Goal: Task Accomplishment & Management: Use online tool/utility

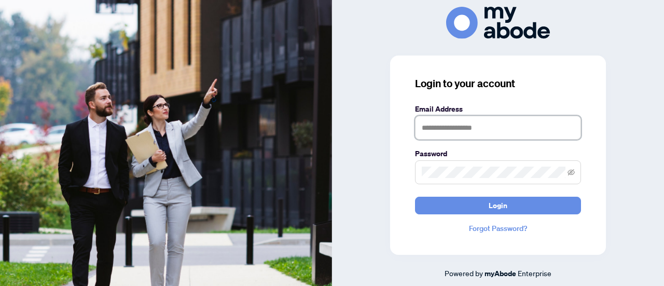
click at [440, 123] on input "text" at bounding box center [498, 128] width 166 height 24
type input "**********"
click at [466, 164] on span at bounding box center [498, 172] width 166 height 24
click at [415, 196] on button "Login" at bounding box center [498, 205] width 166 height 18
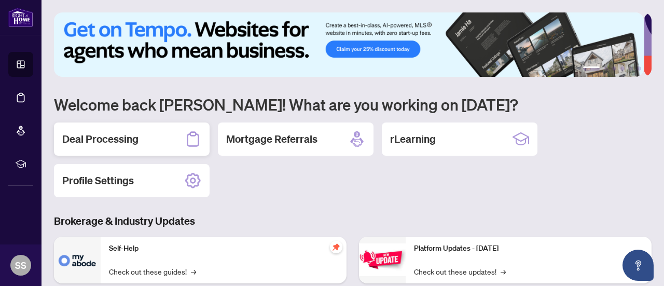
click at [139, 137] on div "Deal Processing" at bounding box center [132, 138] width 156 height 33
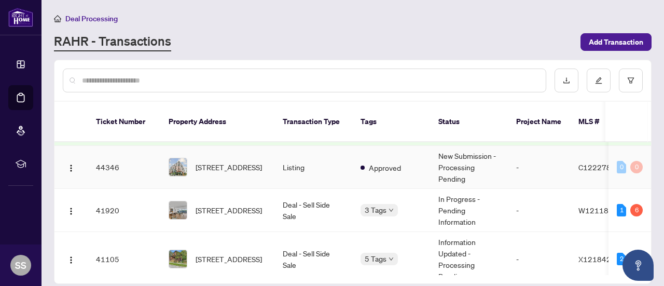
scroll to position [60, 0]
click at [314, 198] on td "Deal - Sell Side Sale" at bounding box center [313, 209] width 78 height 43
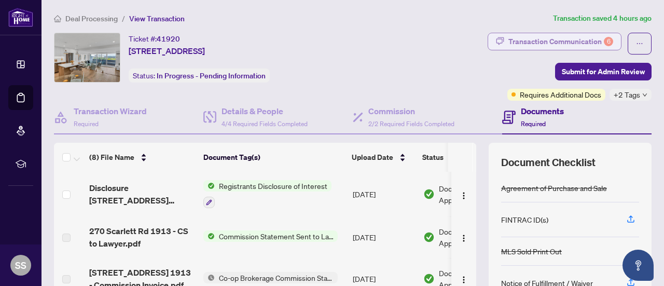
click at [532, 35] on div "Transaction Communication 6" at bounding box center [560, 41] width 105 height 17
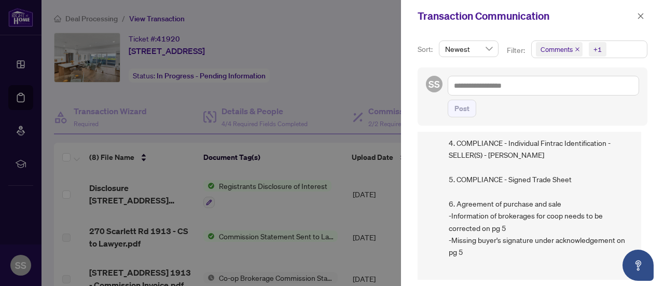
scroll to position [172, 0]
